Goal: Information Seeking & Learning: Learn about a topic

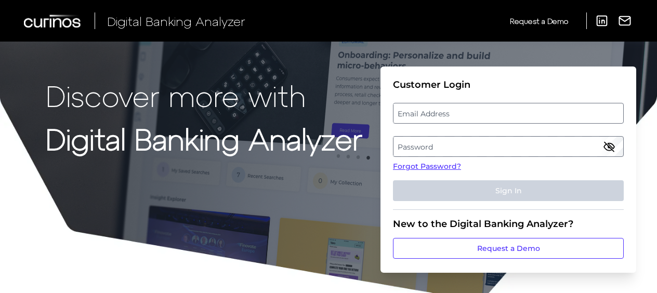
click at [426, 110] on label "Email Address" at bounding box center [508, 113] width 229 height 19
click at [426, 110] on input "email" at bounding box center [508, 113] width 231 height 21
type input "[EMAIL_ADDRESS][DOMAIN_NAME]"
click at [440, 148] on label "Password" at bounding box center [508, 146] width 229 height 19
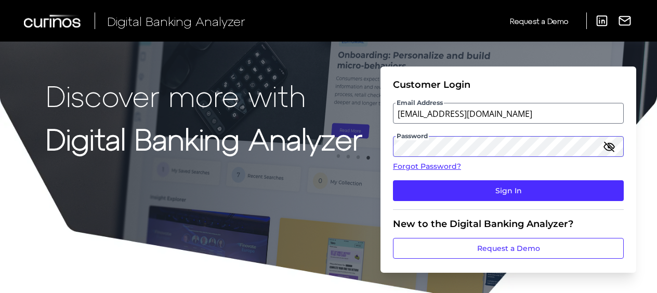
click at [393, 180] on button "Sign In" at bounding box center [508, 190] width 231 height 21
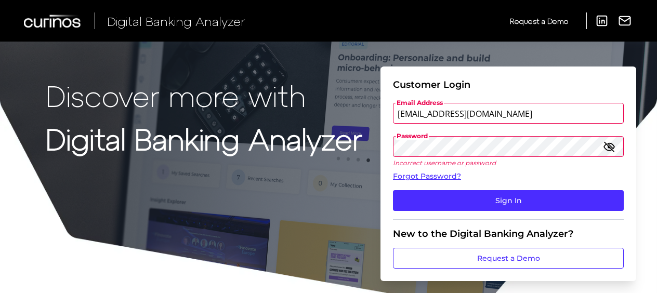
click at [320, 150] on div "Discover more with Digital Banking Analyzer Customer Login Email Address [EMAIL…" at bounding box center [328, 155] width 657 height 310
click at [393, 190] on button "Sign In" at bounding box center [508, 200] width 231 height 21
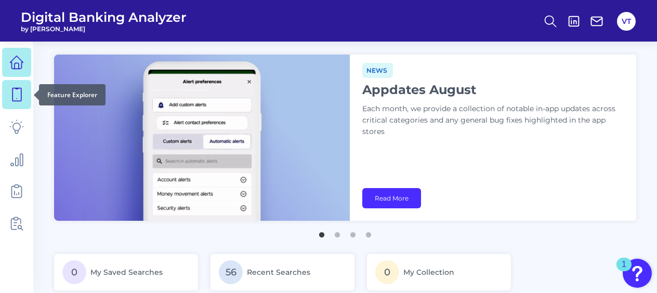
click at [24, 89] on link at bounding box center [16, 94] width 29 height 29
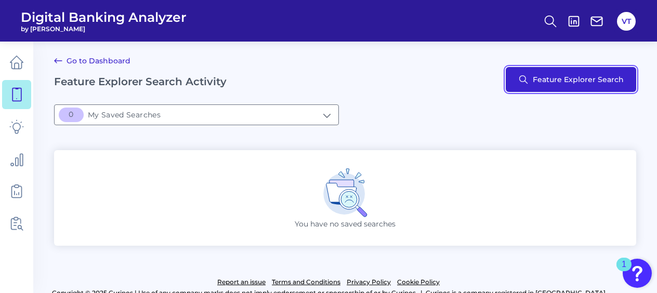
click at [529, 87] on button "Feature Explorer Search" at bounding box center [571, 79] width 131 height 25
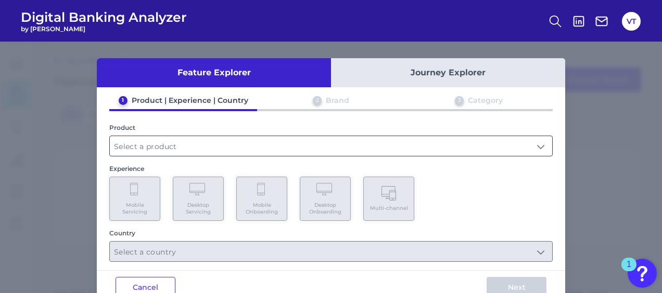
click at [371, 149] on input "text" at bounding box center [331, 146] width 442 height 20
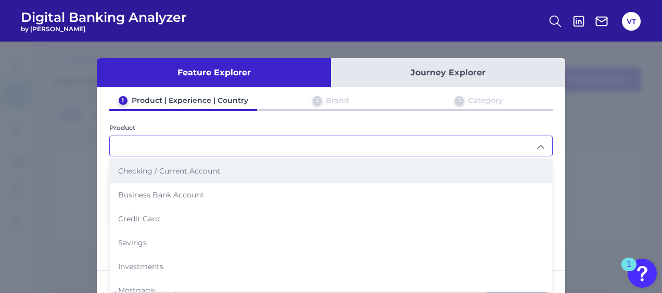
click at [352, 169] on li "Checking / Current Account" at bounding box center [331, 171] width 442 height 24
type input "Checking / Current Account"
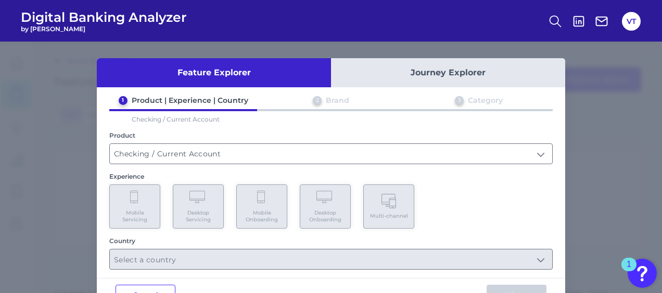
scroll to position [33, 0]
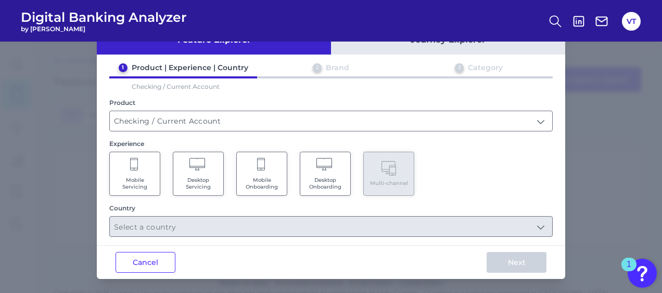
click at [271, 179] on span "Mobile Onboarding" at bounding box center [262, 184] width 40 height 14
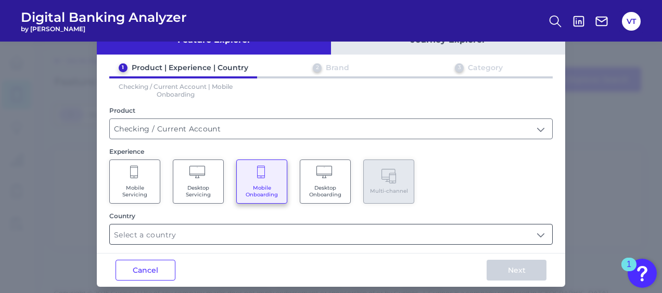
click at [306, 235] on input "text" at bounding box center [331, 235] width 442 height 20
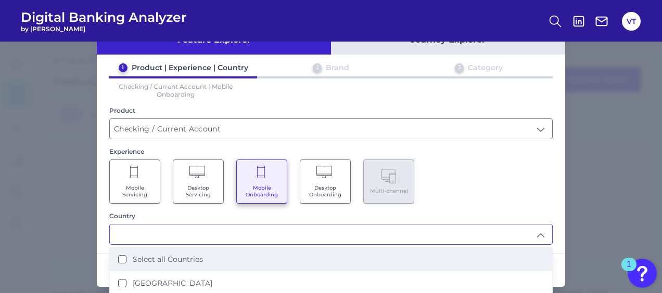
scroll to position [52, 0]
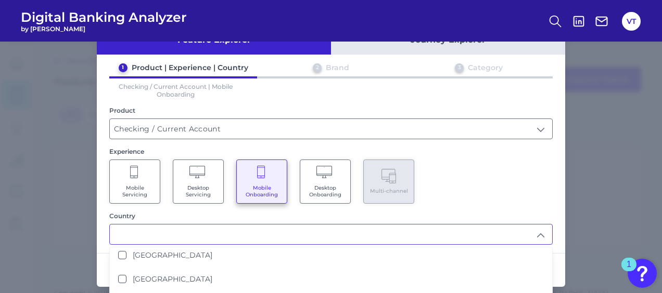
click at [296, 252] on li "[GEOGRAPHIC_DATA]" at bounding box center [331, 255] width 442 height 24
type input "[GEOGRAPHIC_DATA]"
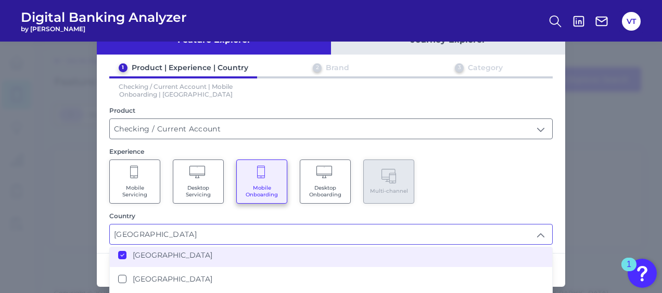
scroll to position [0, 0]
click at [511, 199] on div "Mobile Servicing Desktop Servicing Mobile Onboarding Desktop Onboarding Multi-c…" at bounding box center [330, 182] width 443 height 44
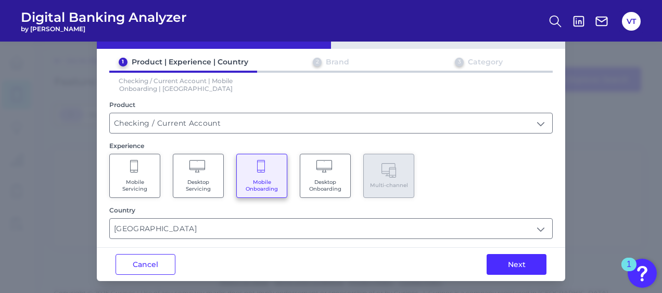
scroll to position [41, 0]
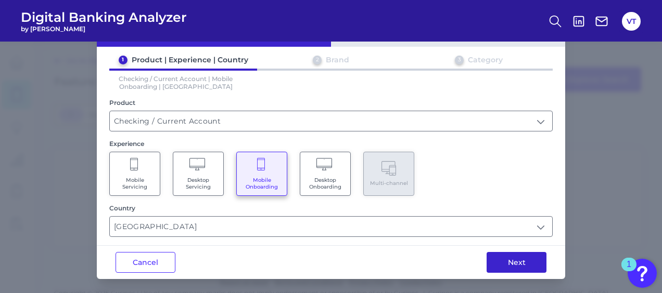
click at [517, 264] on button "Next" at bounding box center [516, 262] width 60 height 21
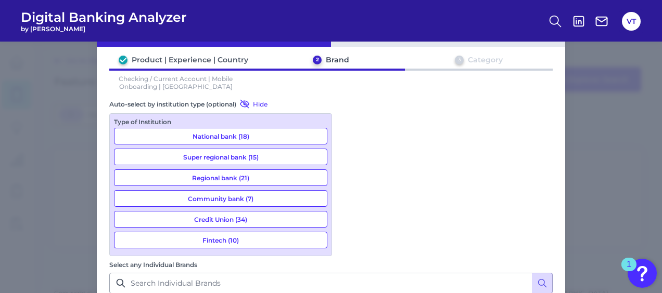
scroll to position [1508, 0]
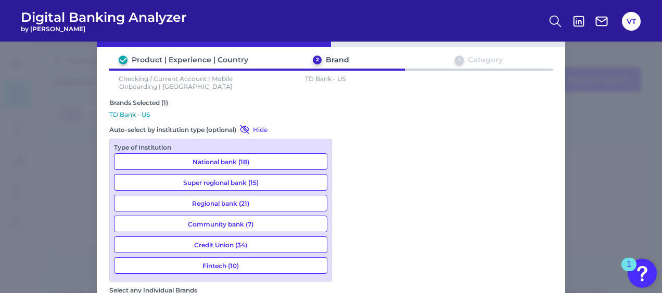
click at [481, 108] on div "Brands Selected (1) TD Bank - US" at bounding box center [330, 109] width 443 height 21
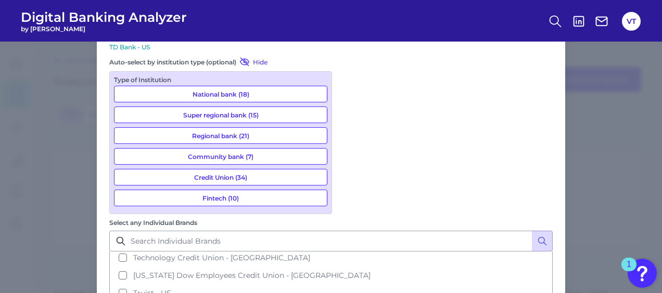
scroll to position [1664, 0]
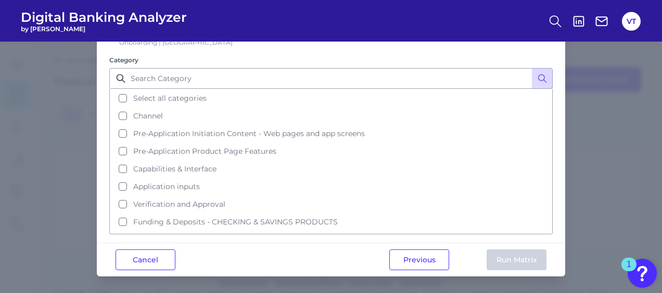
scroll to position [0, 0]
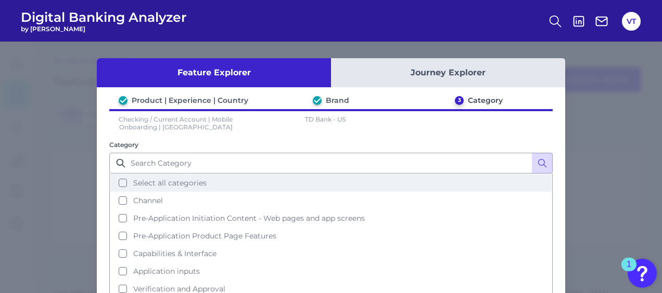
click at [163, 183] on span "Select all categories" at bounding box center [169, 182] width 73 height 9
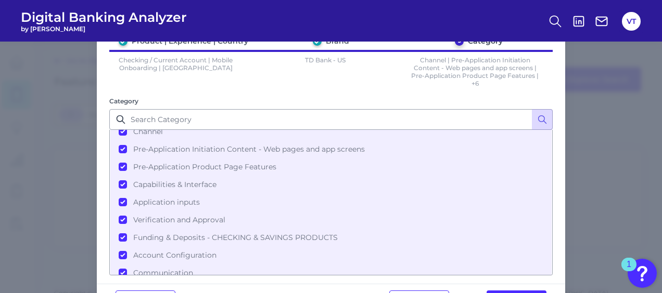
scroll to position [98, 0]
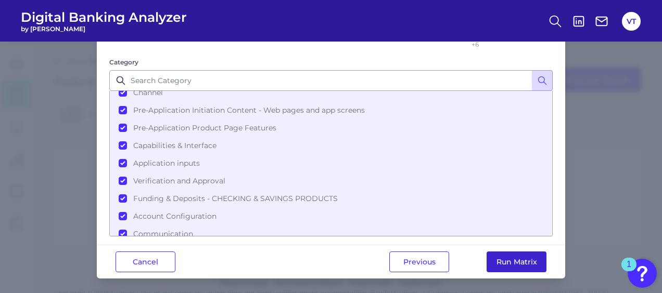
click at [523, 265] on button "Run Matrix" at bounding box center [516, 262] width 60 height 21
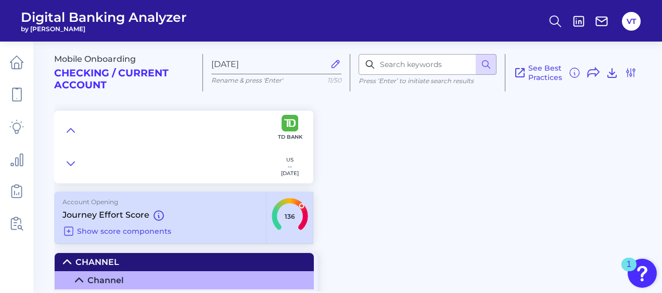
click at [562, 145] on div "Mobile Onboarding Checking / Current Account [DATE] Rename & press 'Enter' 11/5…" at bounding box center [357, 109] width 607 height 150
